Goal: Check status: Check status

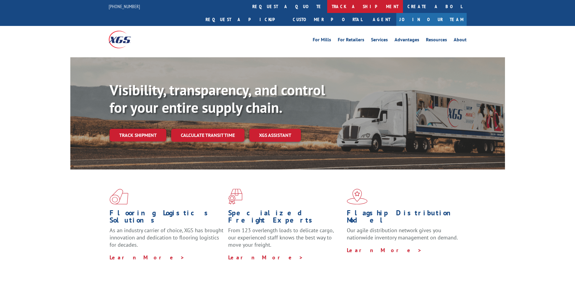
click at [327, 7] on link "track a shipment" at bounding box center [365, 6] width 76 height 13
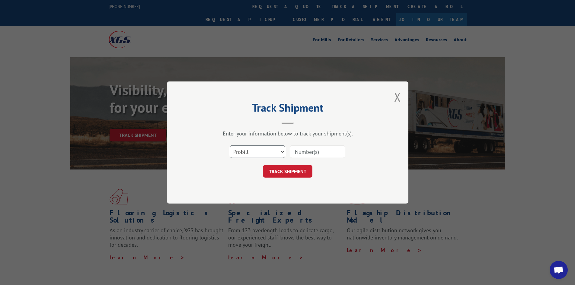
click at [242, 148] on select "Select category... Probill BOL PO" at bounding box center [258, 151] width 56 height 13
select select "bol"
click at [230, 145] on select "Select category... Probill BOL PO" at bounding box center [258, 151] width 56 height 13
click at [301, 157] on input at bounding box center [318, 151] width 56 height 13
paste input "611950"
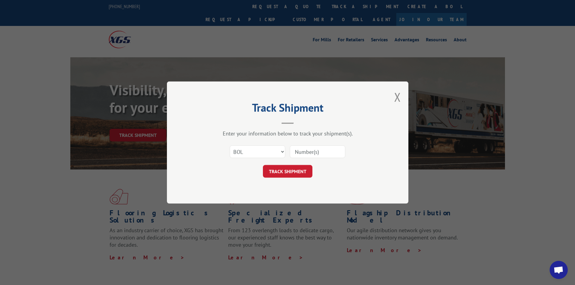
type input "611950"
click button "TRACK SHIPMENT" at bounding box center [287, 171] width 49 height 13
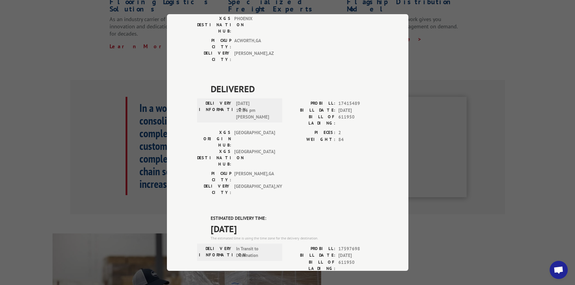
scroll to position [409, 0]
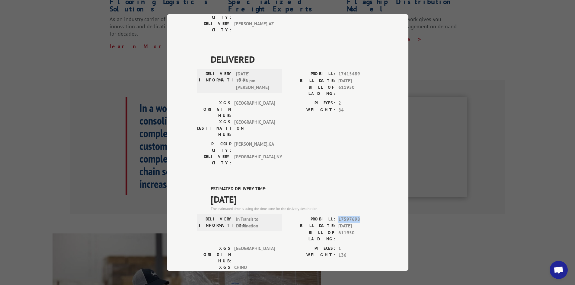
drag, startPoint x: 359, startPoint y: 81, endPoint x: 336, endPoint y: 84, distance: 23.5
click at [338, 216] on span "17597698" at bounding box center [358, 219] width 40 height 7
copy span "17597698"
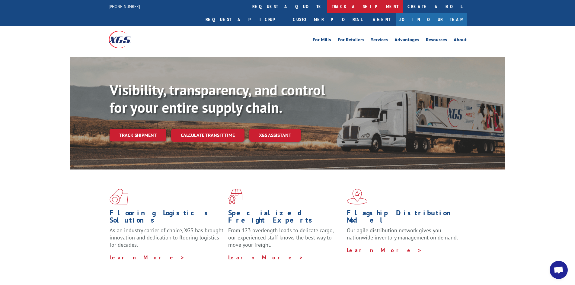
click at [327, 5] on link "track a shipment" at bounding box center [365, 6] width 76 height 13
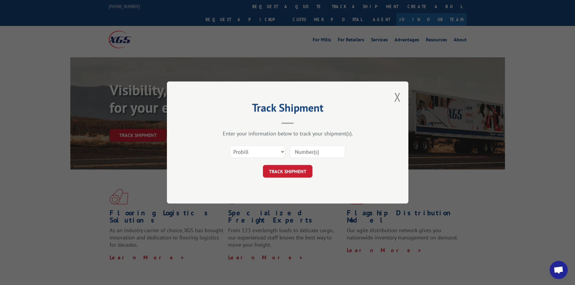
click at [310, 154] on input at bounding box center [318, 151] width 56 height 13
paste input "17597698"
type input "17597698"
click at [289, 171] on button "TRACK SHIPMENT" at bounding box center [287, 171] width 49 height 13
